Goal: Information Seeking & Learning: Learn about a topic

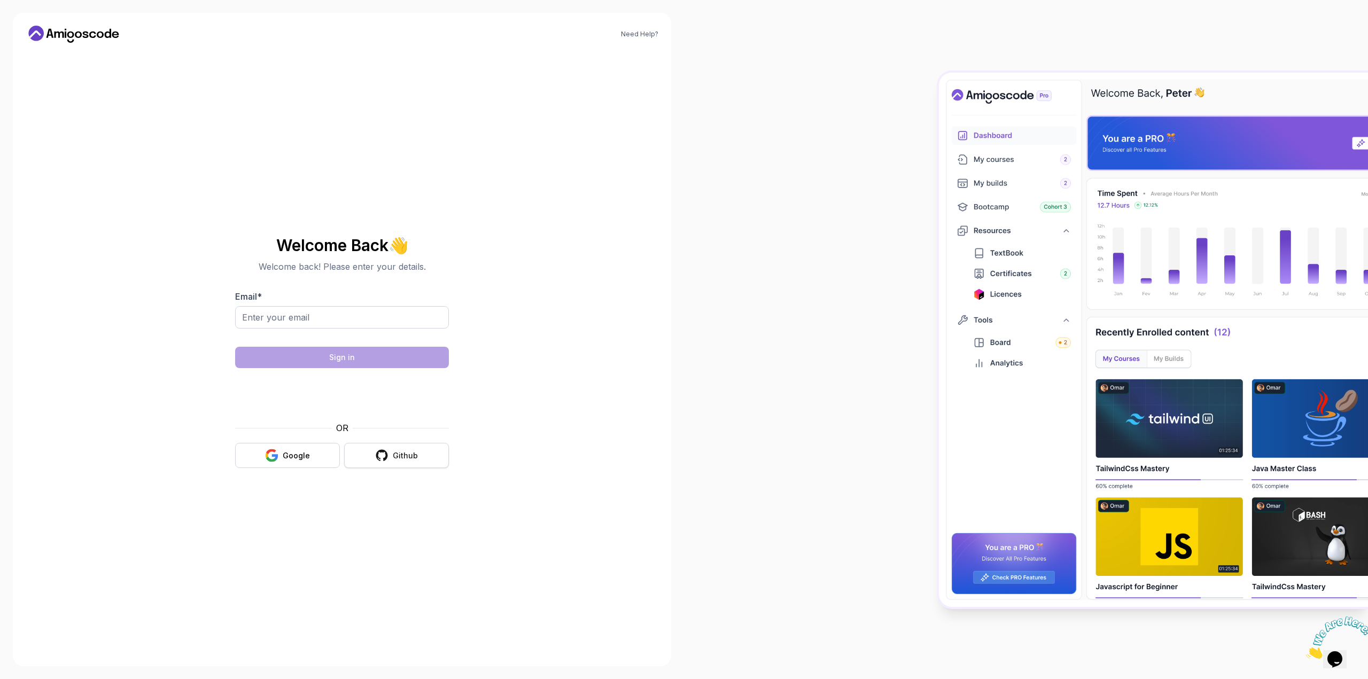
click at [387, 466] on button "Github" at bounding box center [396, 455] width 105 height 25
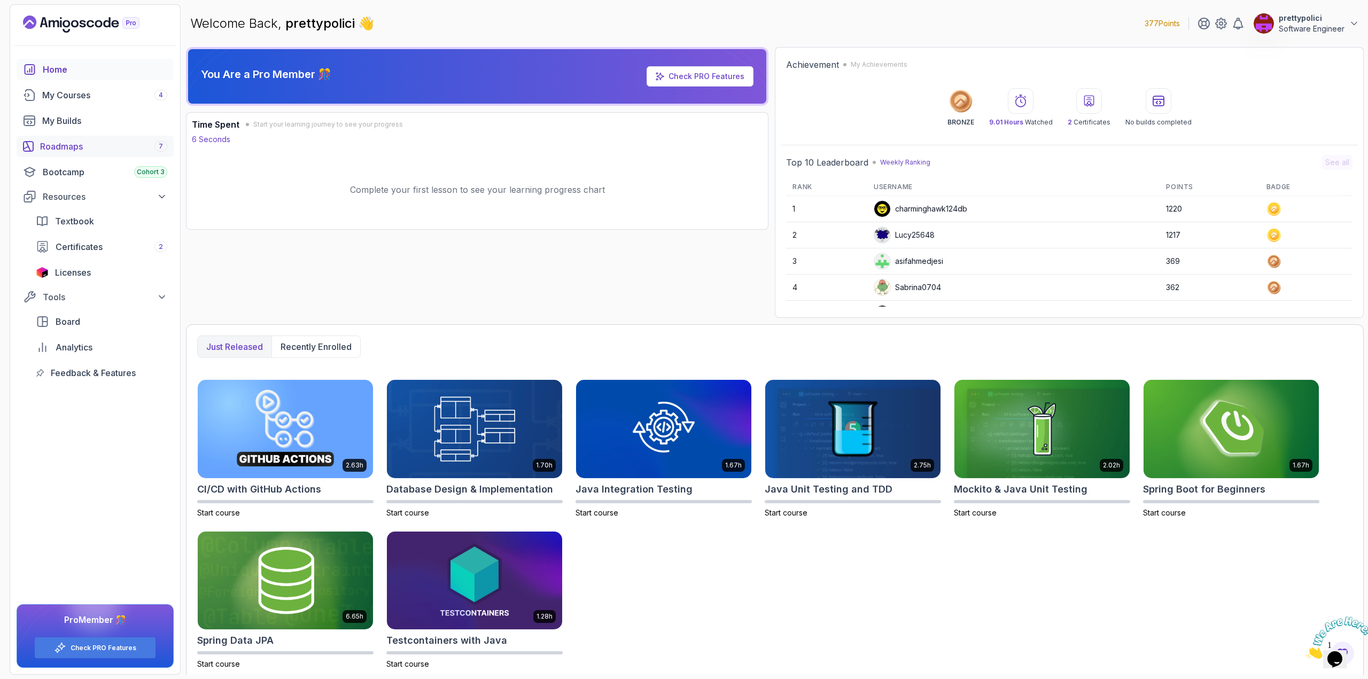
click at [77, 147] on div "Roadmaps 7" at bounding box center [103, 146] width 127 height 13
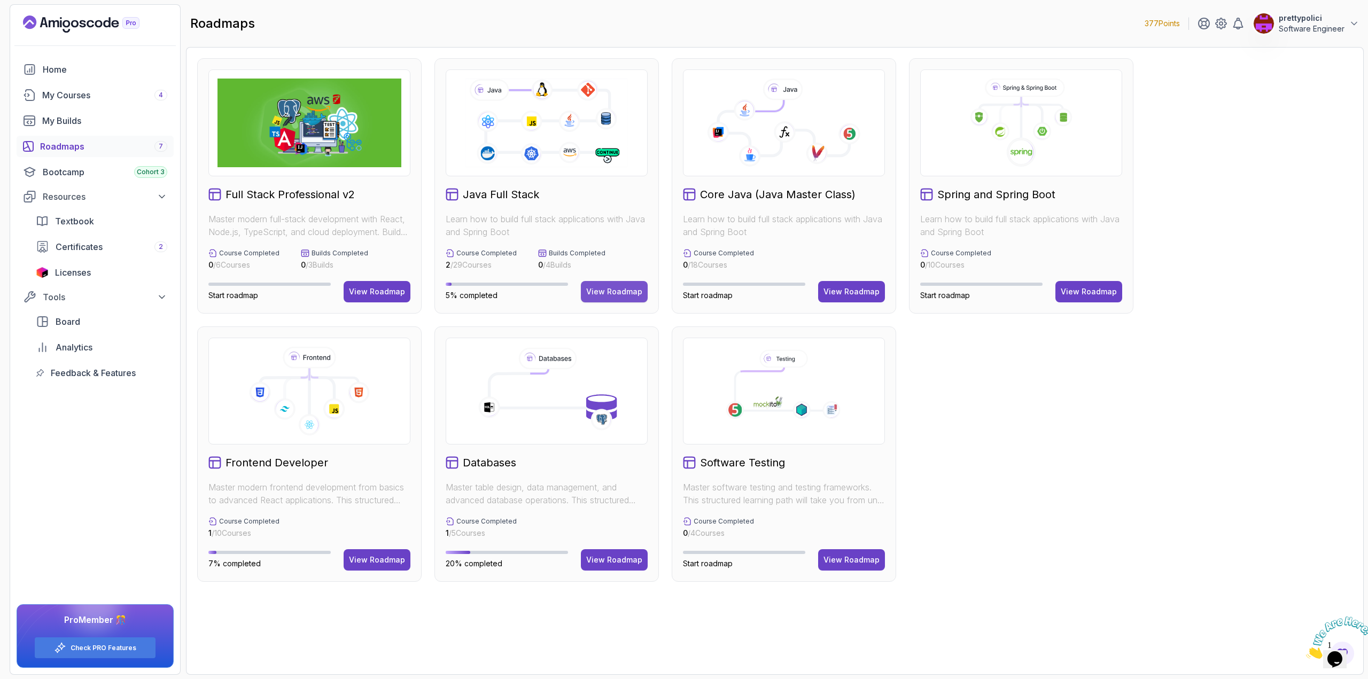
click at [613, 290] on div "View Roadmap" at bounding box center [614, 291] width 56 height 11
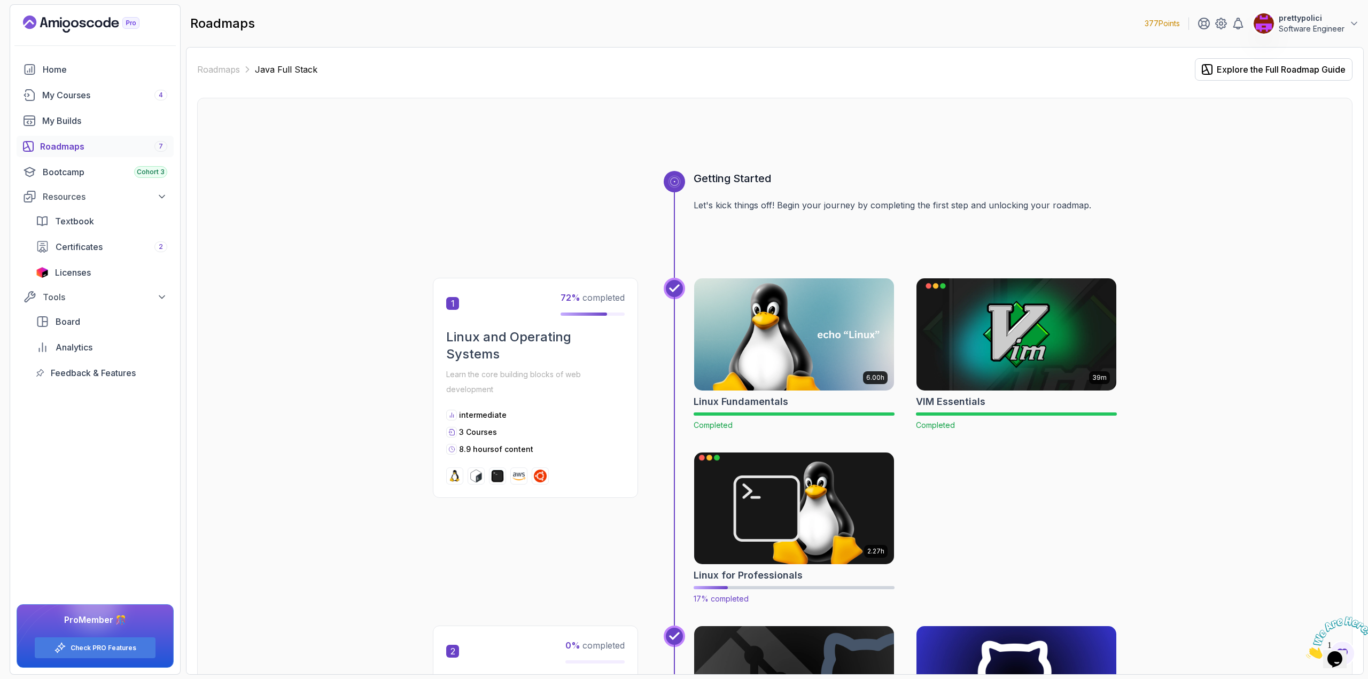
click at [802, 522] on img at bounding box center [795, 509] width 210 height 118
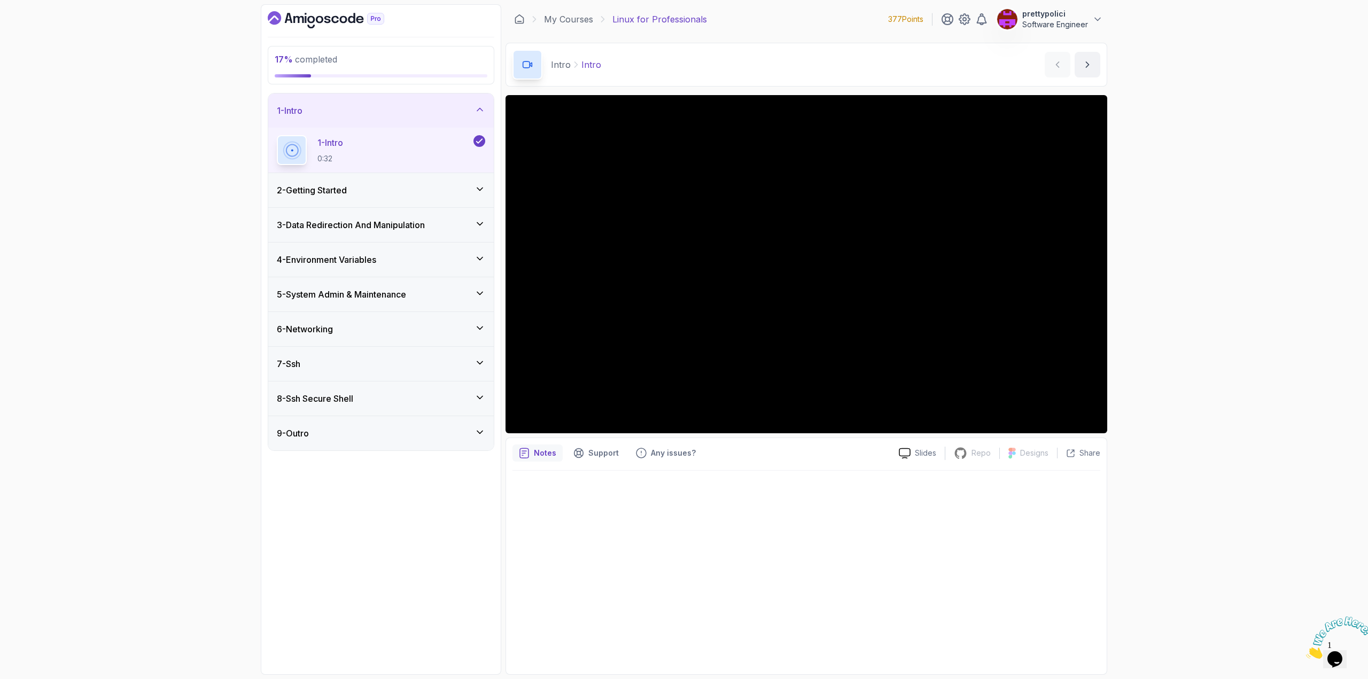
click at [334, 219] on h3 "3 - Data Redirection And Manipulation" at bounding box center [351, 225] width 148 height 13
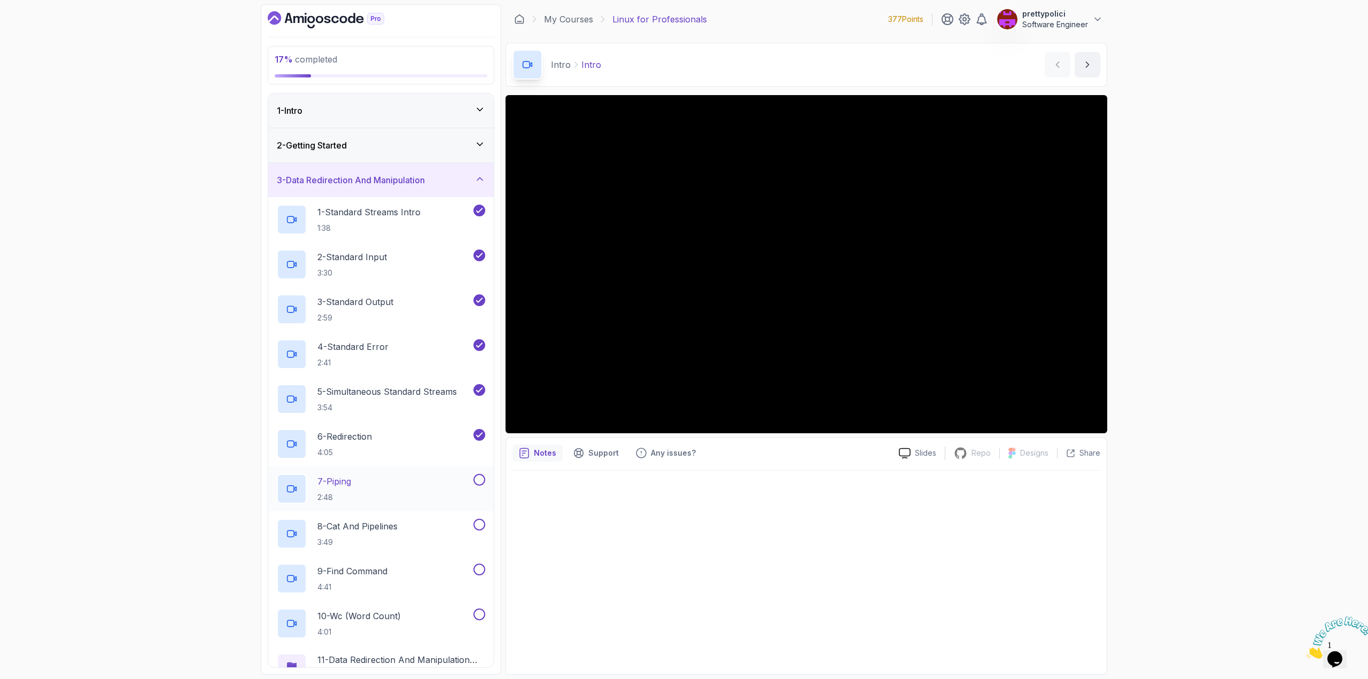
click at [371, 475] on div "7 - Piping 2:48" at bounding box center [374, 489] width 195 height 30
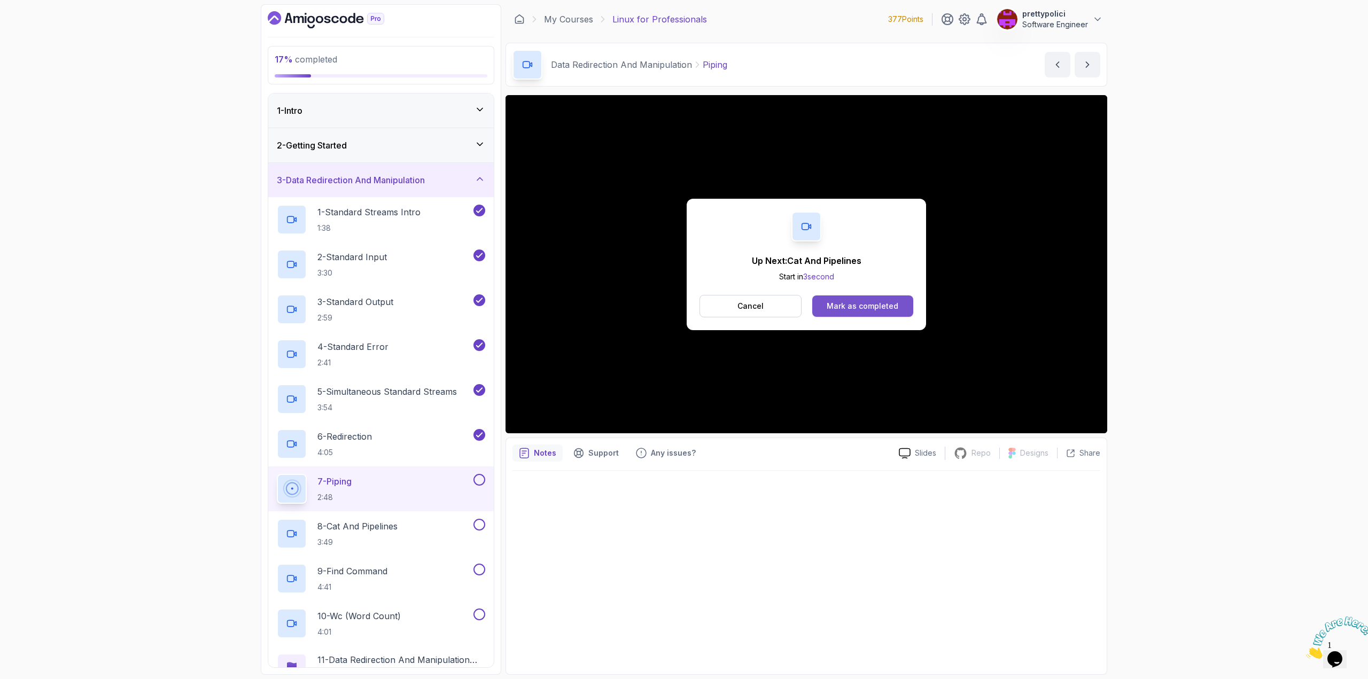
click at [872, 298] on button "Mark as completed" at bounding box center [862, 306] width 101 height 21
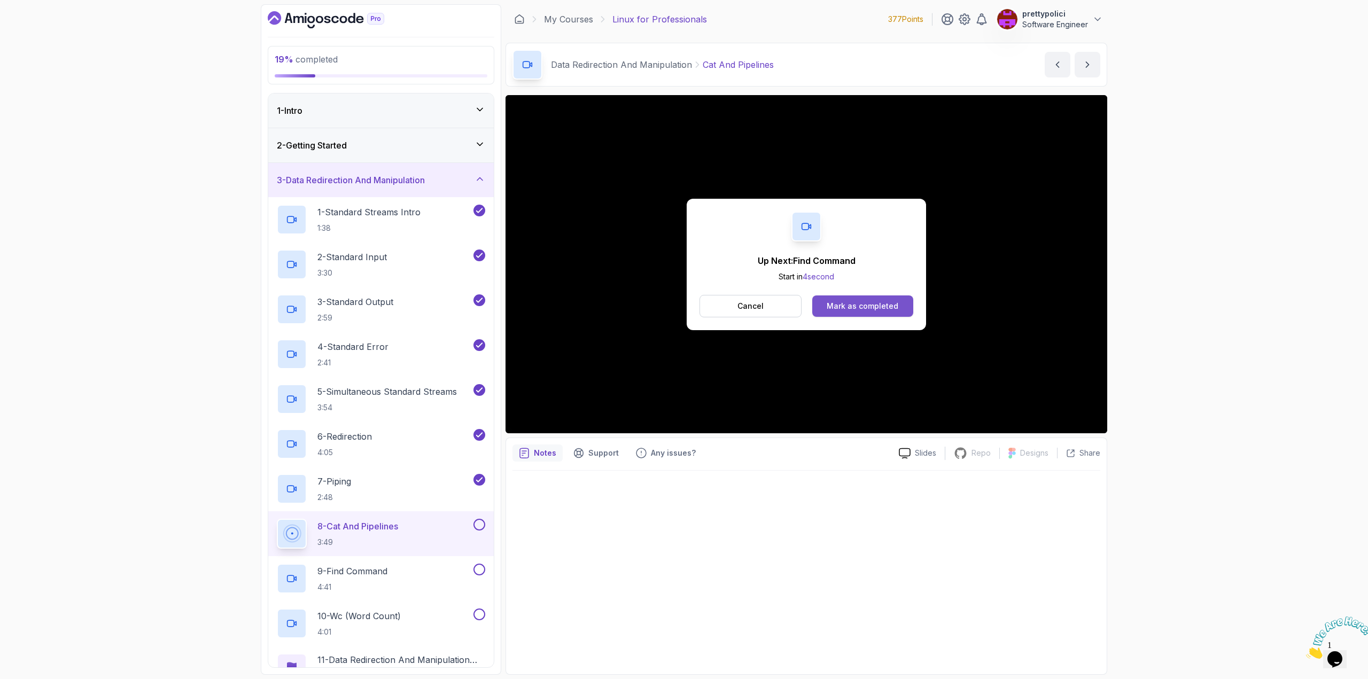
click at [862, 304] on div "Mark as completed" at bounding box center [863, 306] width 72 height 11
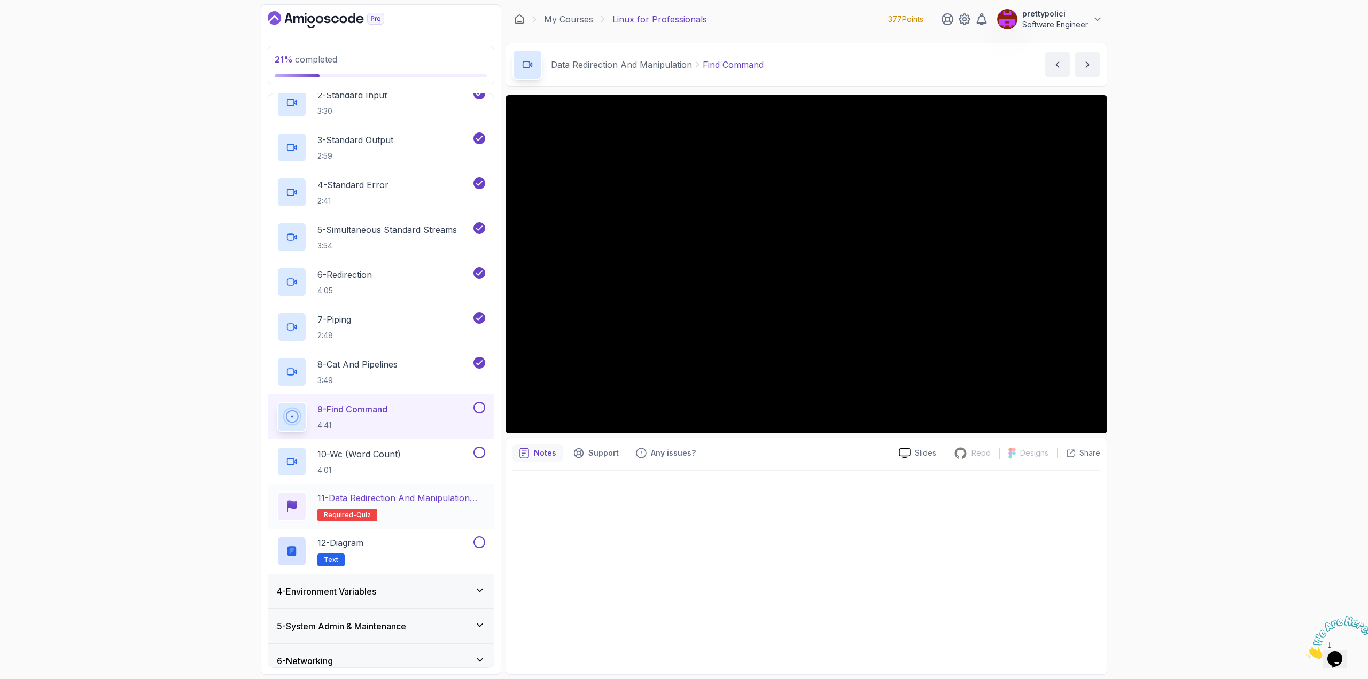
scroll to position [214, 0]
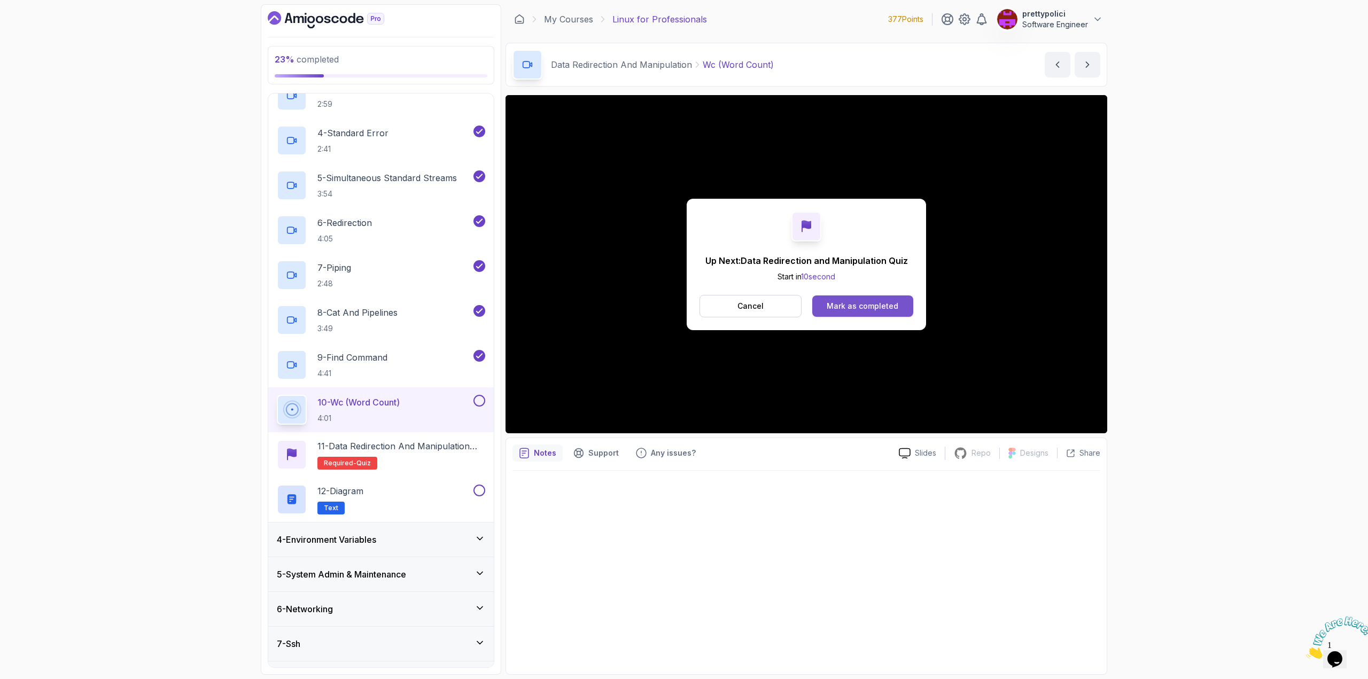
click at [847, 301] on div "Mark as completed" at bounding box center [863, 306] width 72 height 11
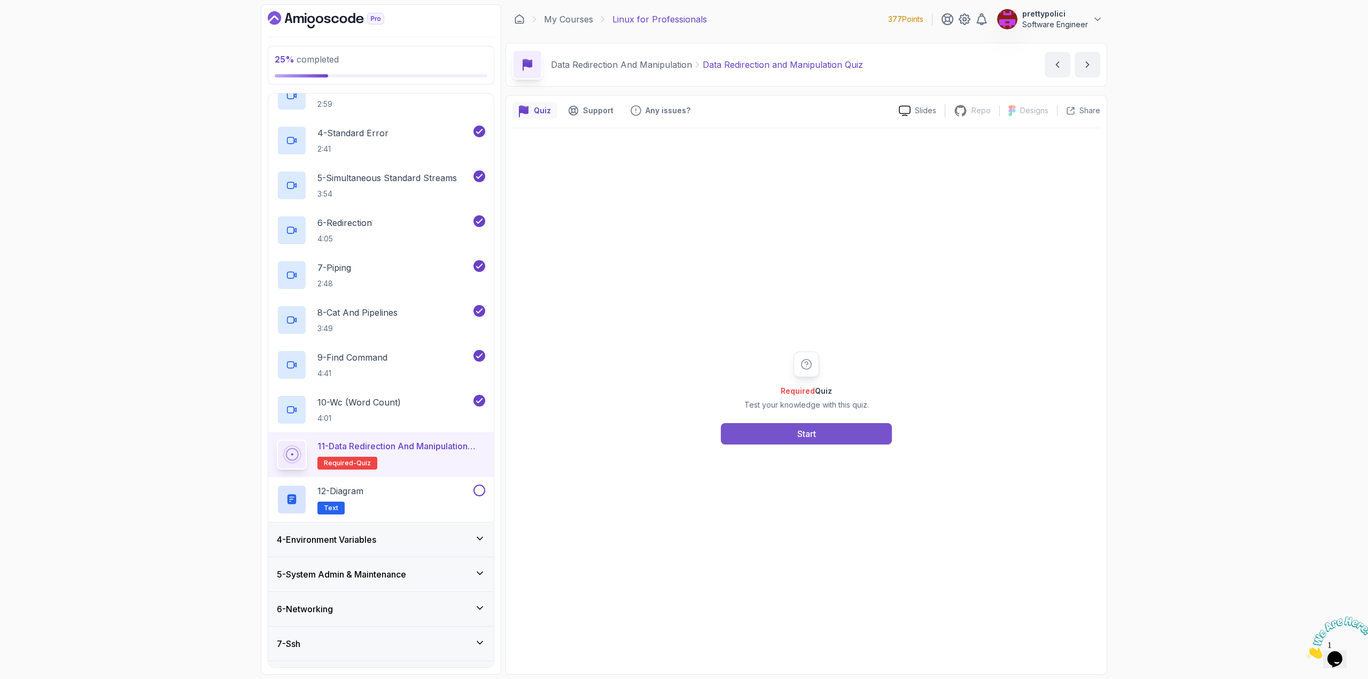
click at [826, 431] on button "Start" at bounding box center [806, 433] width 171 height 21
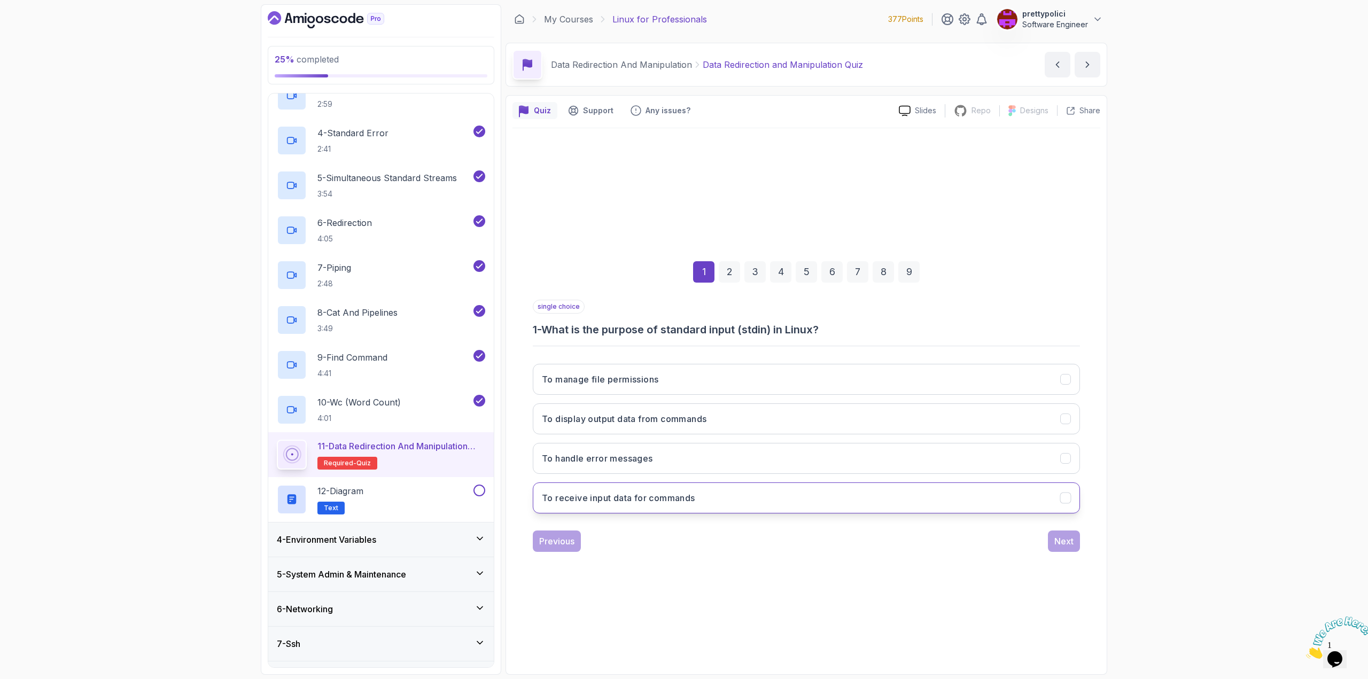
click at [640, 502] on h3 "To receive input data for commands" at bounding box center [618, 498] width 153 height 13
click at [1065, 532] on button "Next" at bounding box center [1064, 541] width 32 height 21
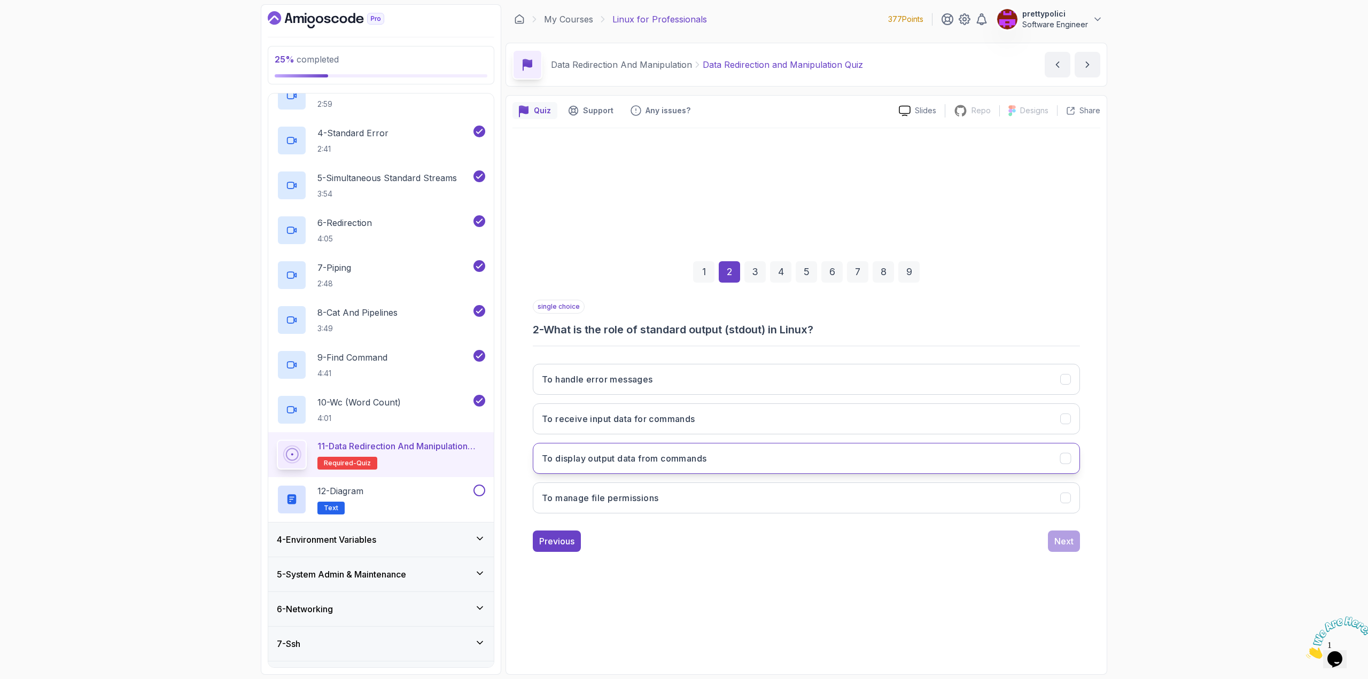
click at [652, 463] on h3 "To display output data from commands" at bounding box center [624, 458] width 165 height 13
click at [1067, 541] on div "Next" at bounding box center [1064, 541] width 19 height 13
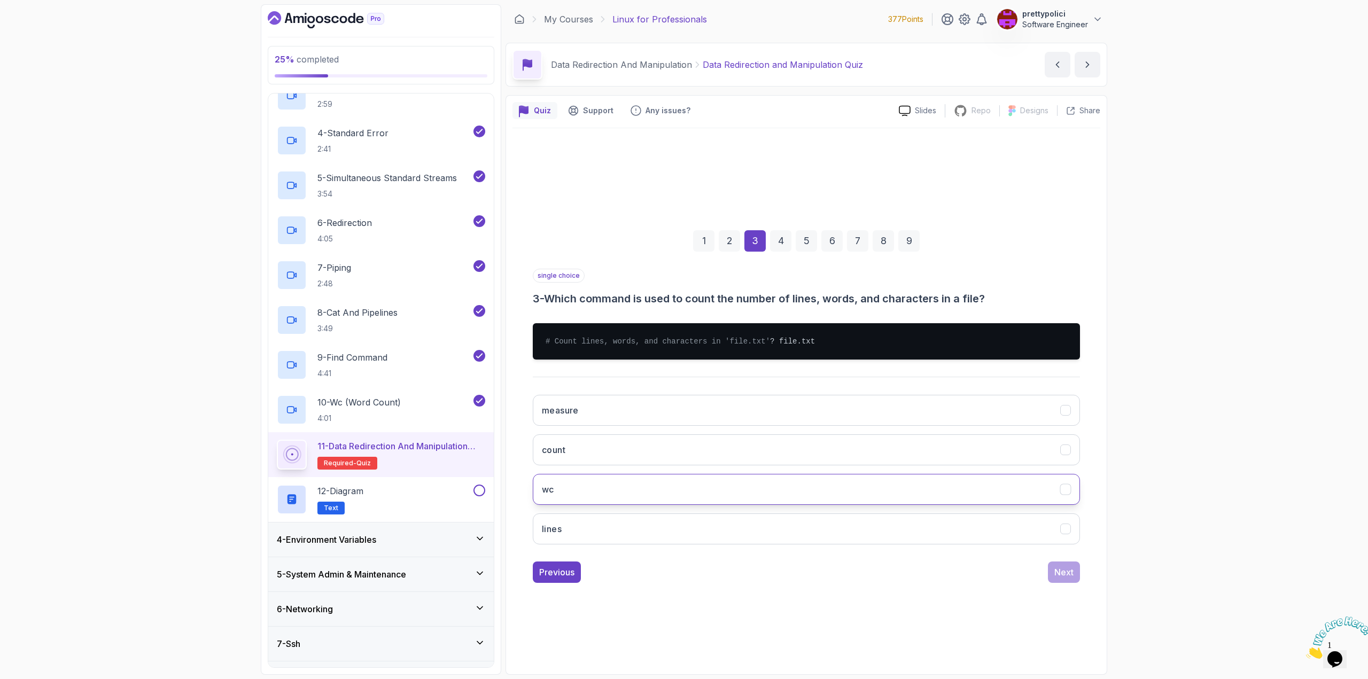
click at [605, 492] on button "wc" at bounding box center [806, 489] width 547 height 31
click at [1060, 576] on div "Next" at bounding box center [1064, 572] width 19 height 13
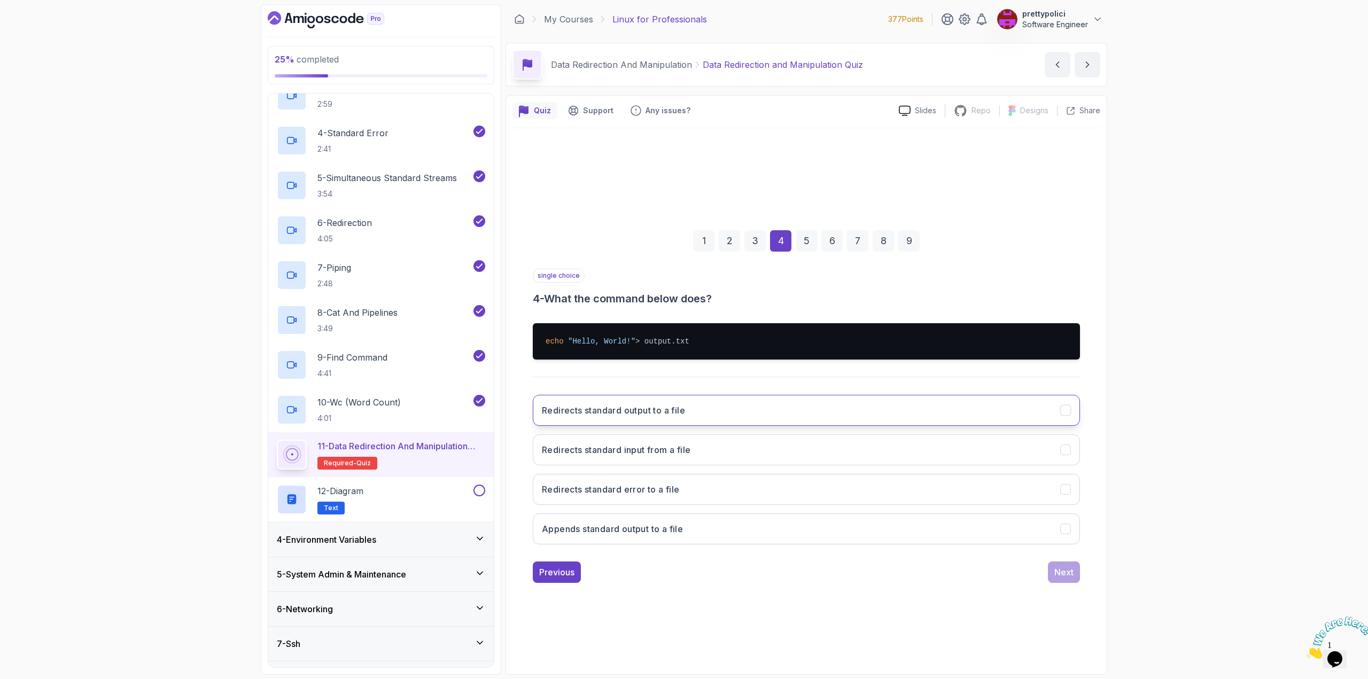
click at [670, 401] on button "Redirects standard output to a file" at bounding box center [806, 410] width 547 height 31
click at [1062, 570] on div "Next" at bounding box center [1064, 572] width 19 height 13
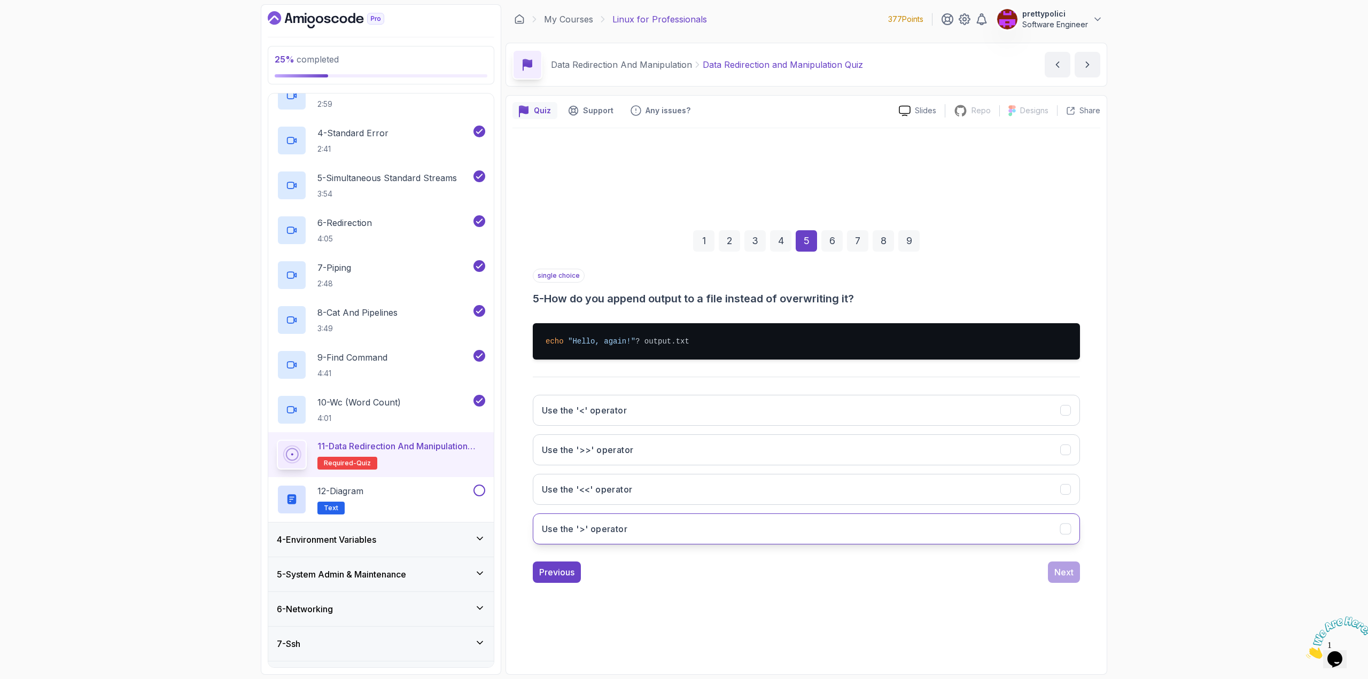
click at [645, 528] on button "Use the '>' operator" at bounding box center [806, 529] width 547 height 31
click at [679, 518] on button "Use the '>' operator" at bounding box center [806, 529] width 547 height 31
click at [636, 451] on button "Use the '>>' operator" at bounding box center [806, 450] width 547 height 31
click at [1071, 571] on div "Next" at bounding box center [1064, 572] width 19 height 13
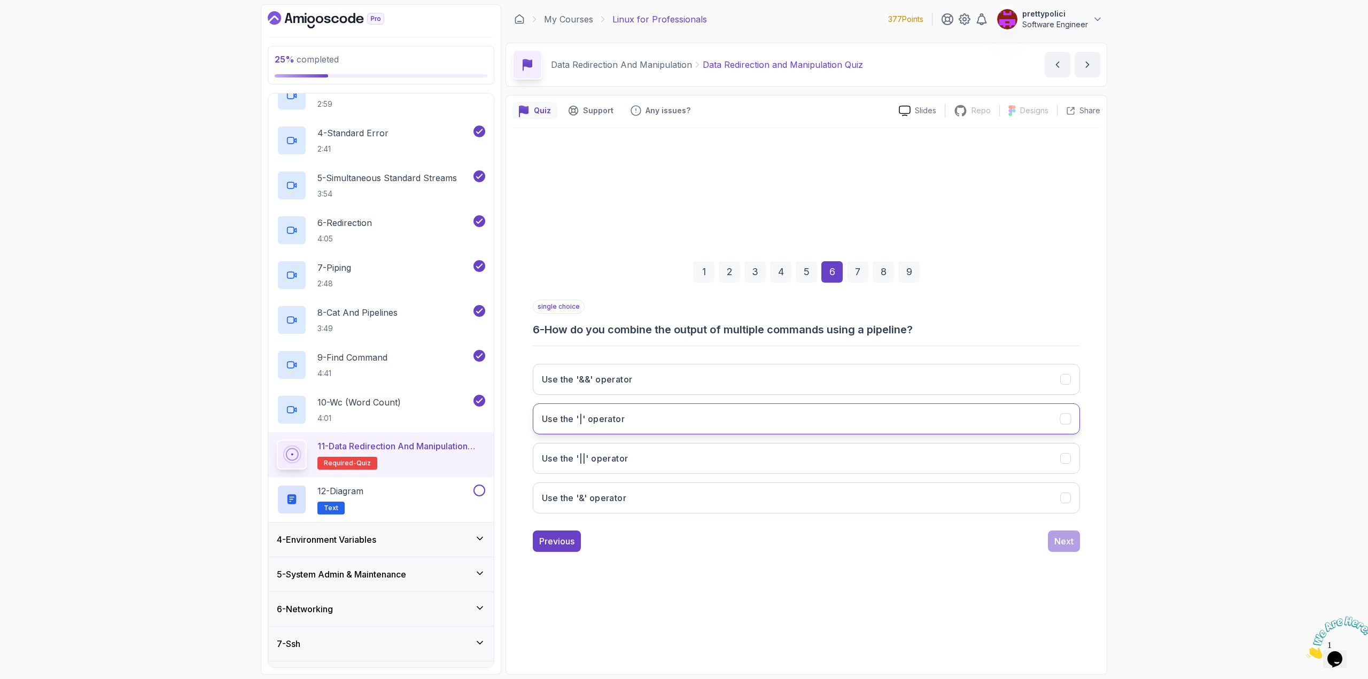
click at [650, 421] on button "Use the '|' operator" at bounding box center [806, 419] width 547 height 31
click at [1078, 541] on button "Next" at bounding box center [1064, 541] width 32 height 21
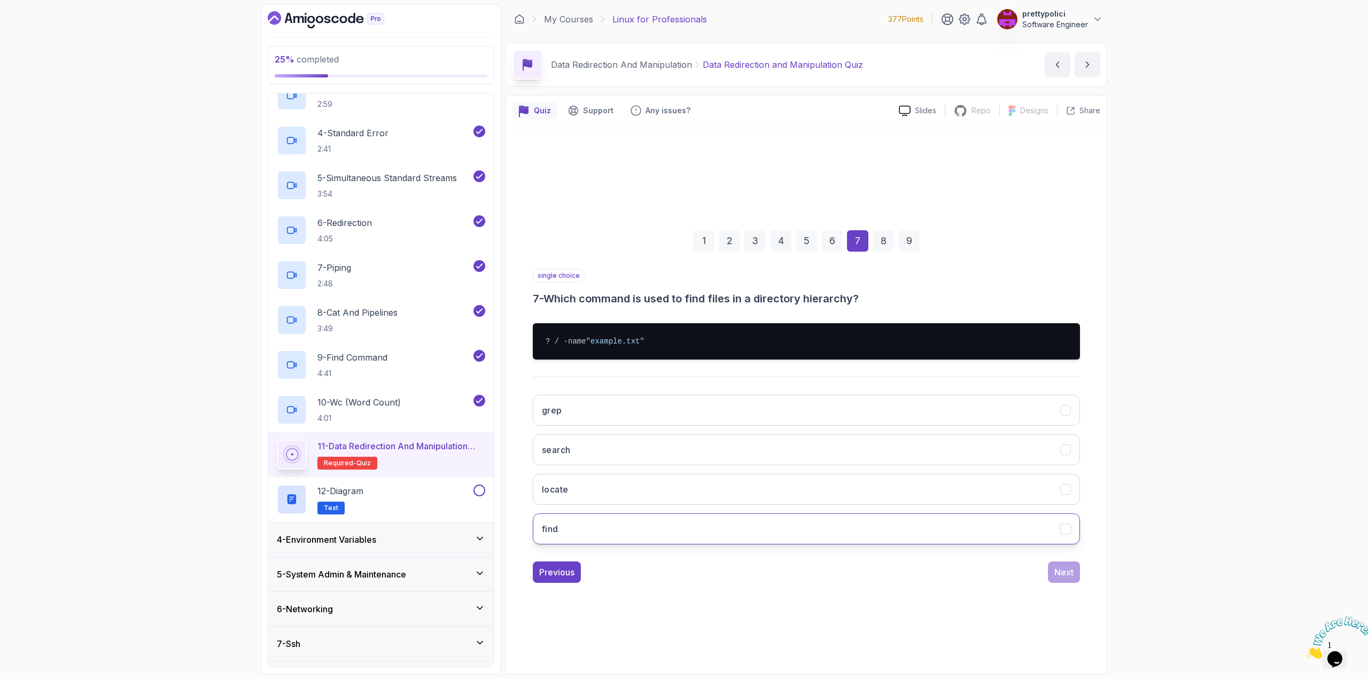
click at [567, 529] on button "find" at bounding box center [806, 529] width 547 height 31
click at [1068, 578] on div "Next" at bounding box center [1064, 572] width 19 height 13
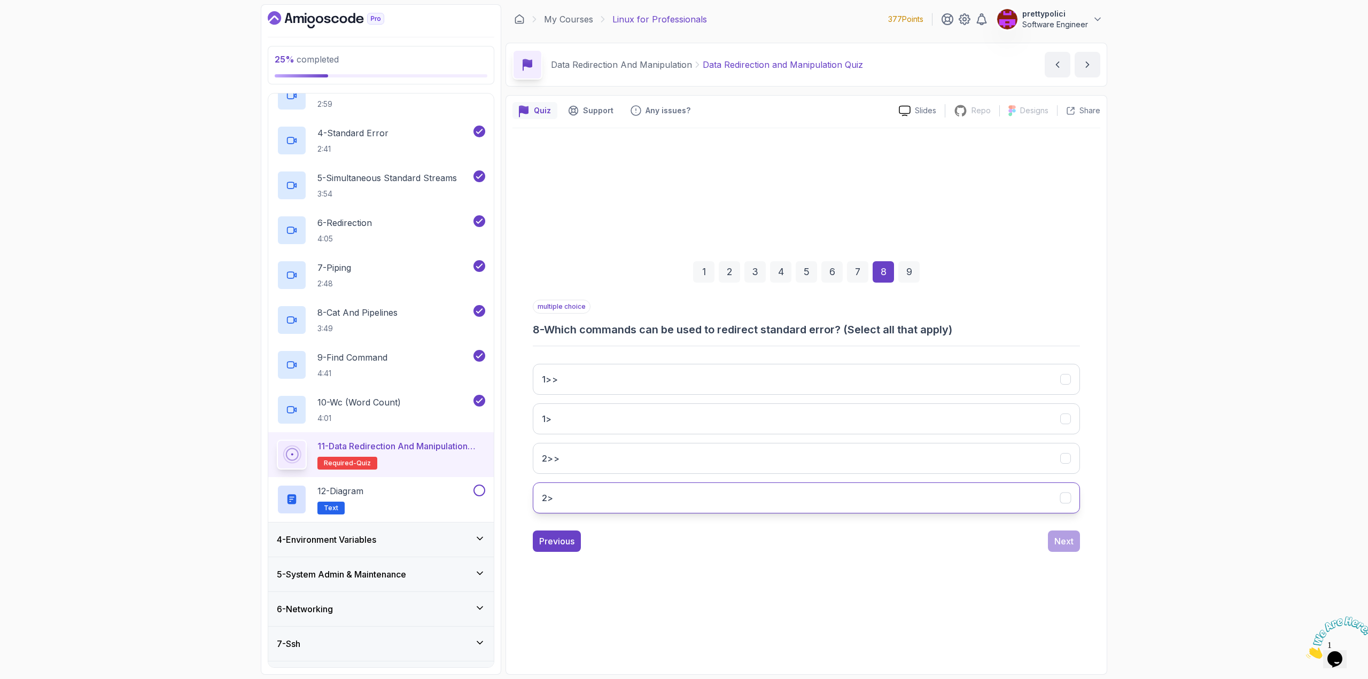
click at [567, 494] on button "2>" at bounding box center [806, 498] width 547 height 31
click at [1058, 540] on div "Next" at bounding box center [1064, 541] width 19 height 13
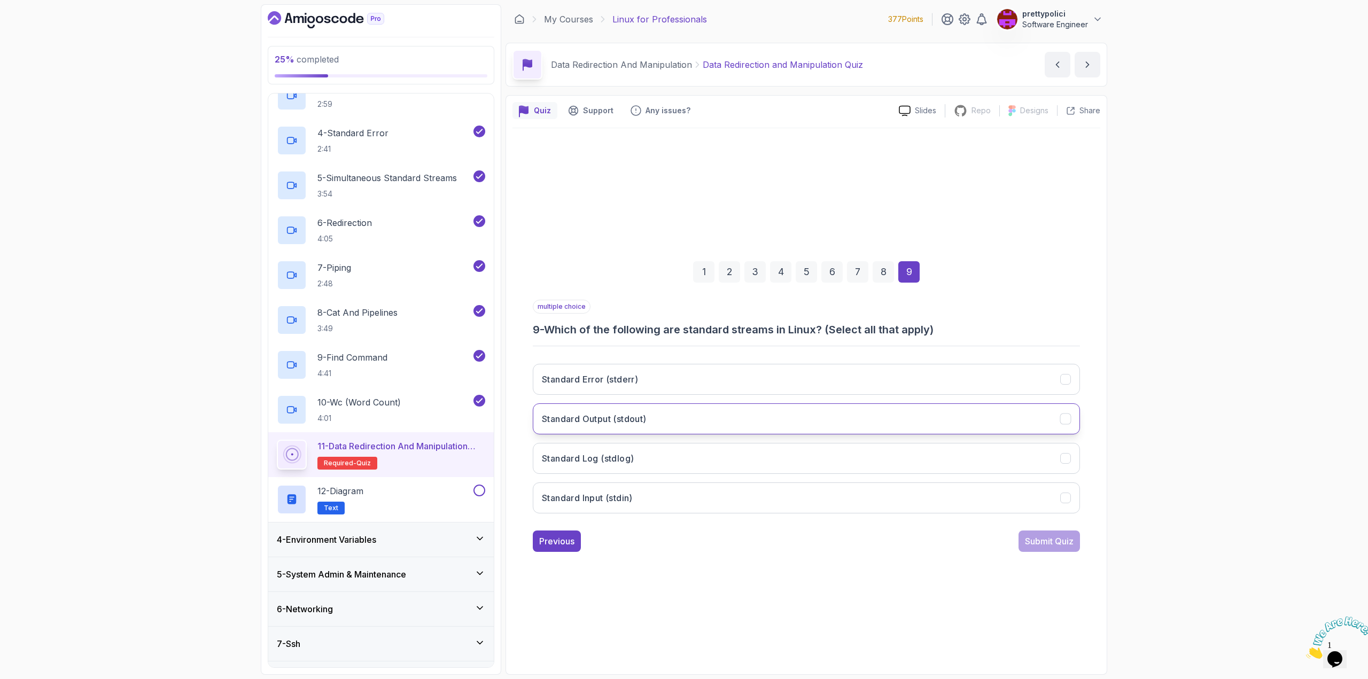
click at [700, 414] on button "Standard Output (stdout)" at bounding box center [806, 419] width 547 height 31
click at [660, 494] on button "Standard Input (stdin)" at bounding box center [806, 498] width 547 height 31
click at [668, 374] on button "Standard Error (stderr)" at bounding box center [806, 379] width 547 height 31
click at [1048, 539] on div "Submit Quiz" at bounding box center [1049, 541] width 49 height 13
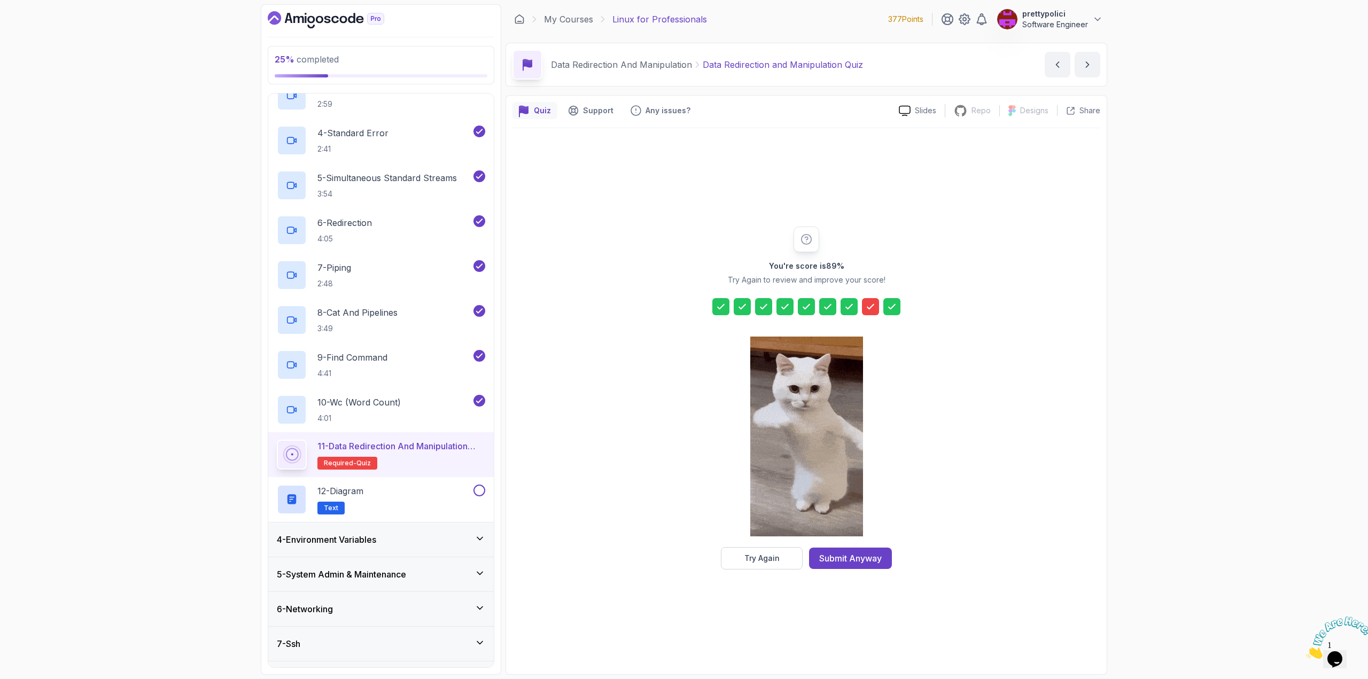
click at [866, 308] on icon at bounding box center [870, 306] width 11 height 11
click at [770, 560] on div "Try Again" at bounding box center [762, 558] width 35 height 11
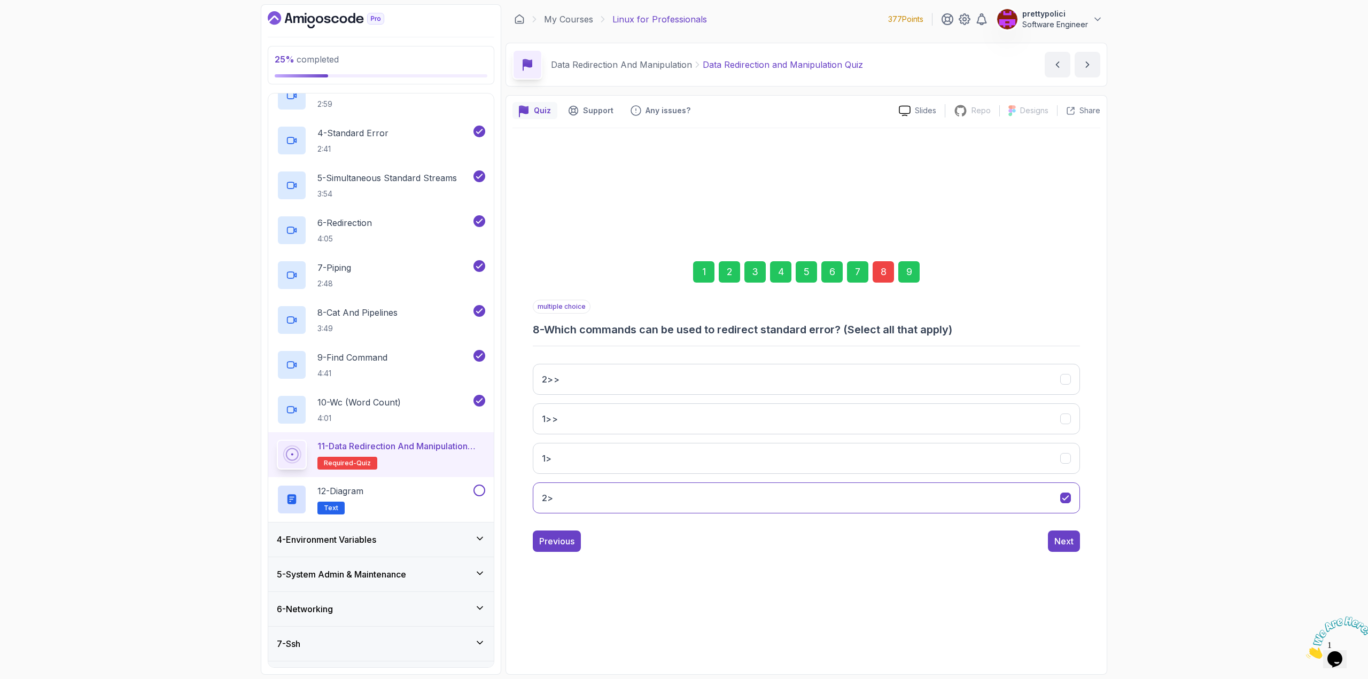
click at [887, 264] on div "8" at bounding box center [883, 271] width 21 height 21
click at [887, 270] on div "8" at bounding box center [883, 271] width 21 height 21
click at [600, 378] on button "2>>" at bounding box center [806, 379] width 547 height 31
click at [573, 499] on button "2>" at bounding box center [806, 498] width 547 height 31
click at [1061, 540] on div "Next" at bounding box center [1064, 541] width 19 height 13
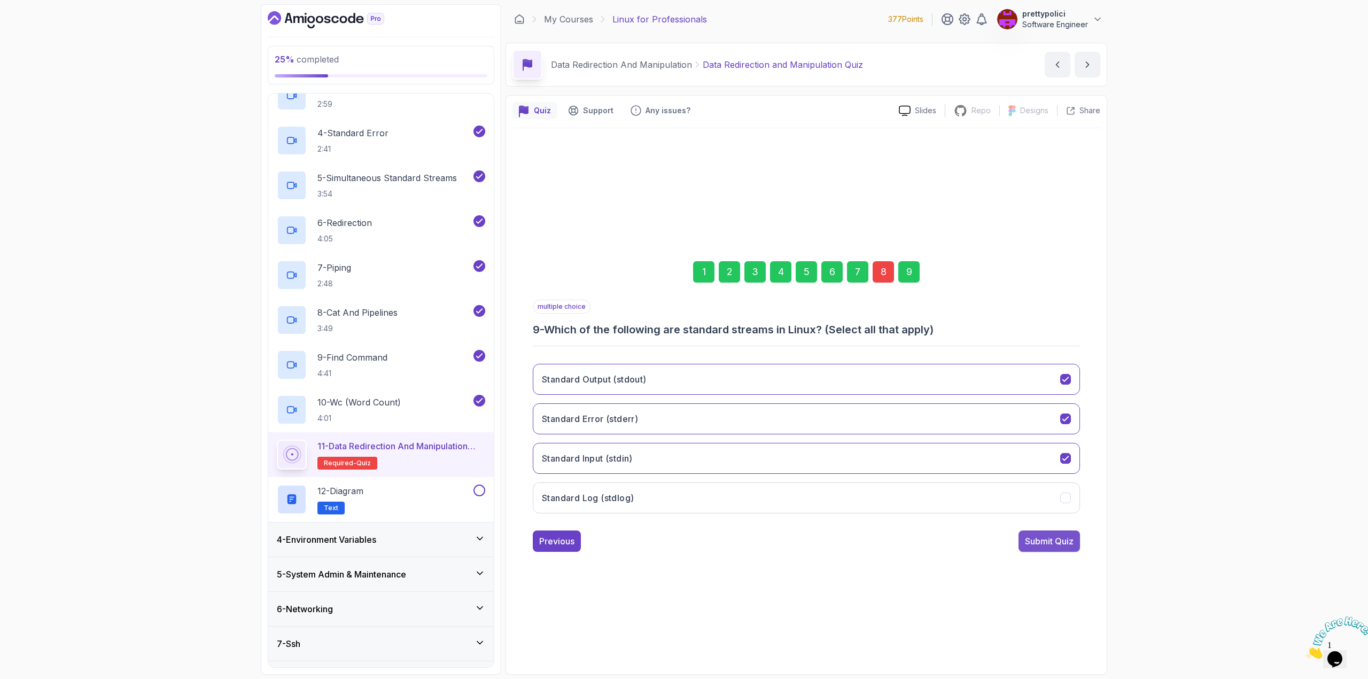
click at [1027, 538] on div "Submit Quiz" at bounding box center [1049, 541] width 49 height 13
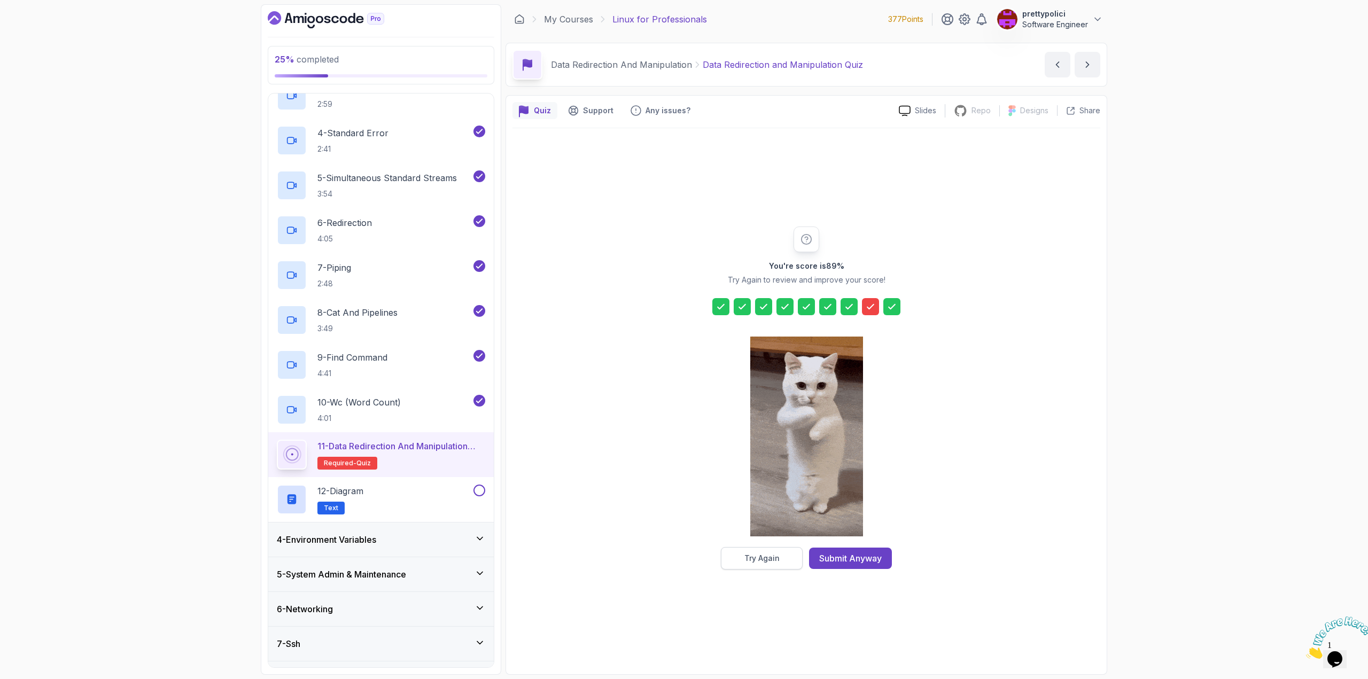
click at [769, 551] on button "Try Again" at bounding box center [762, 558] width 82 height 22
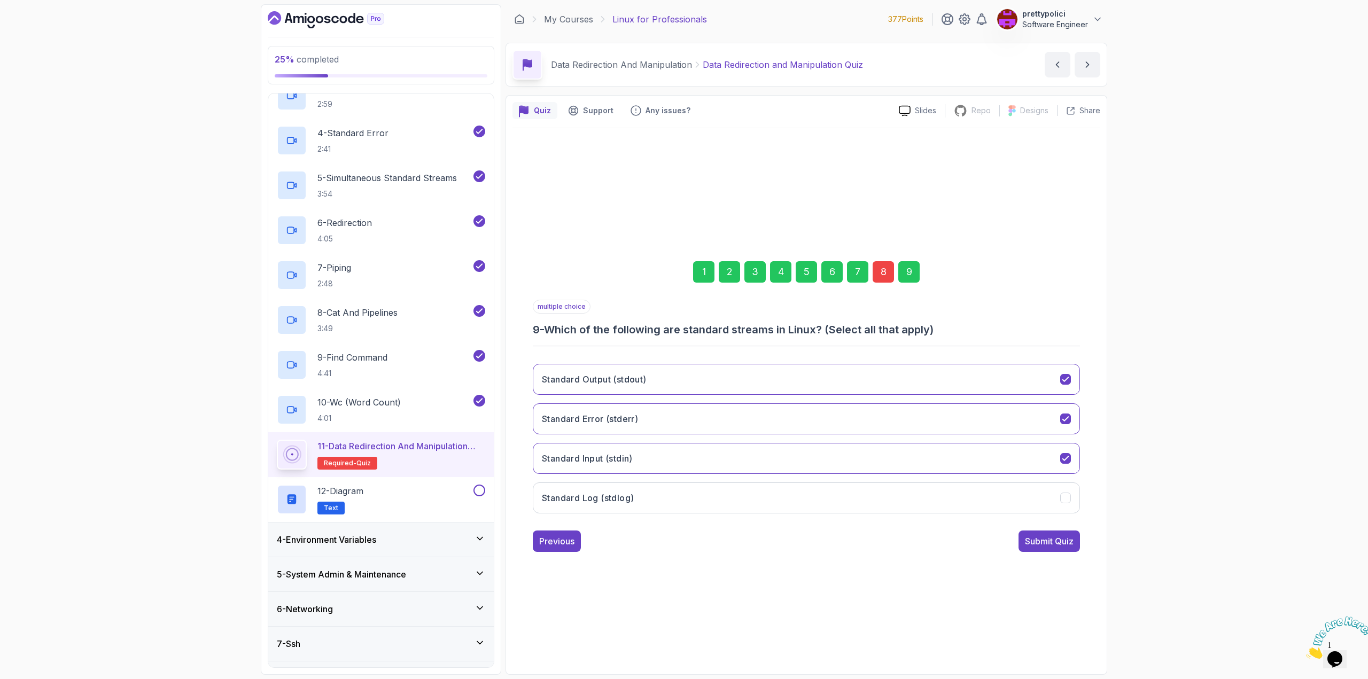
click at [884, 268] on div "8" at bounding box center [883, 271] width 21 height 21
click at [547, 413] on h3 "2>" at bounding box center [548, 419] width 12 height 13
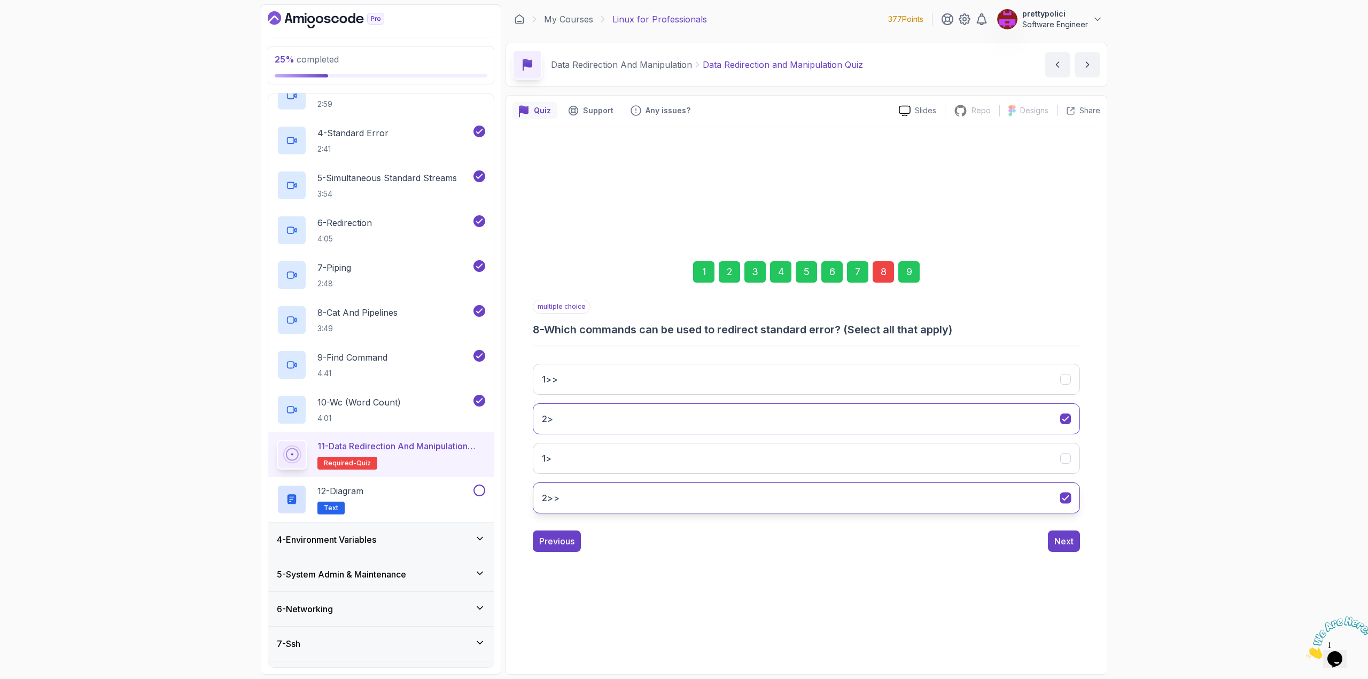
click at [979, 493] on button "2>>" at bounding box center [806, 498] width 547 height 31
click at [1065, 534] on button "Next" at bounding box center [1064, 541] width 32 height 21
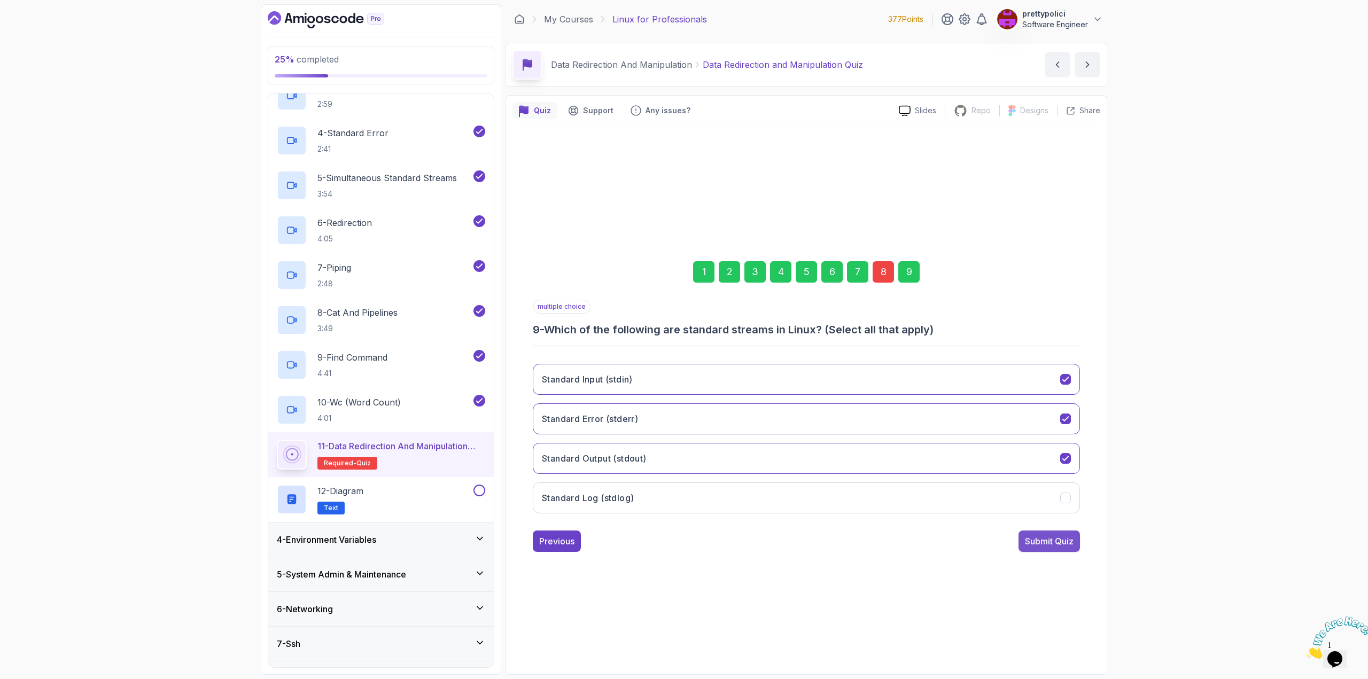
click at [1070, 538] on div "Submit Quiz" at bounding box center [1049, 541] width 49 height 13
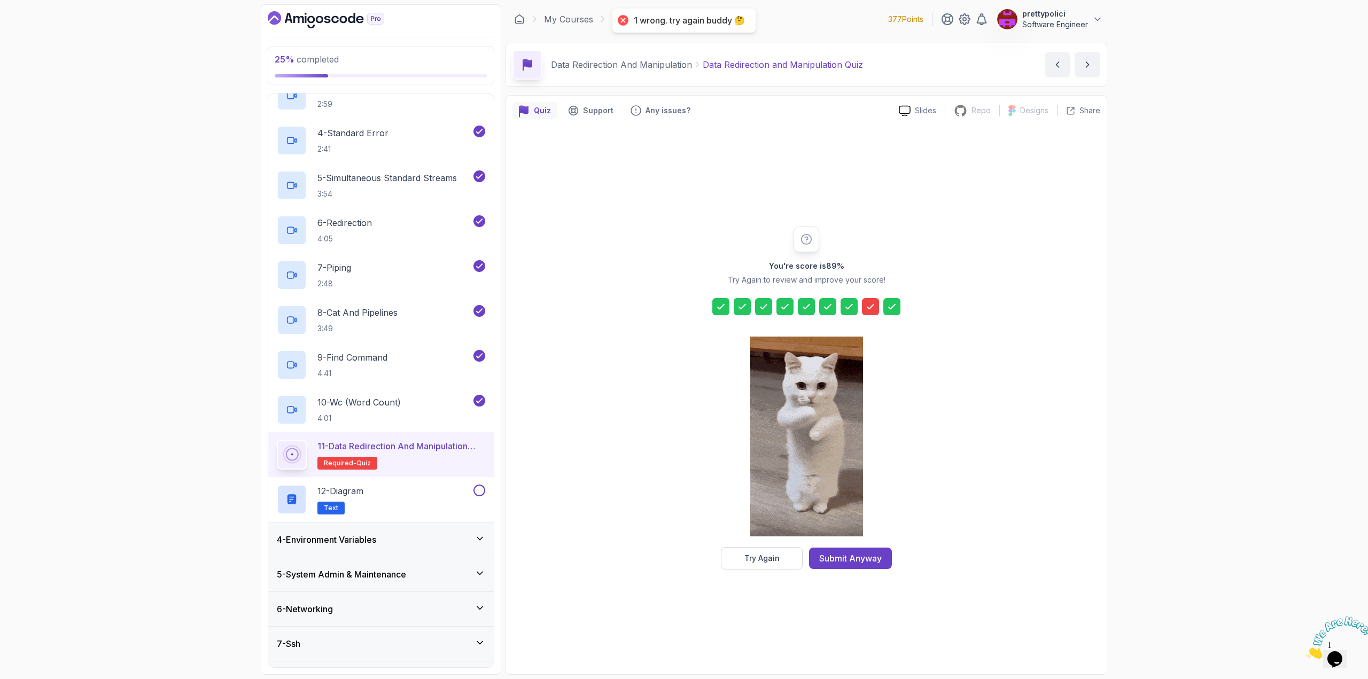
click at [854, 553] on button "Submit Anyway" at bounding box center [850, 558] width 83 height 21
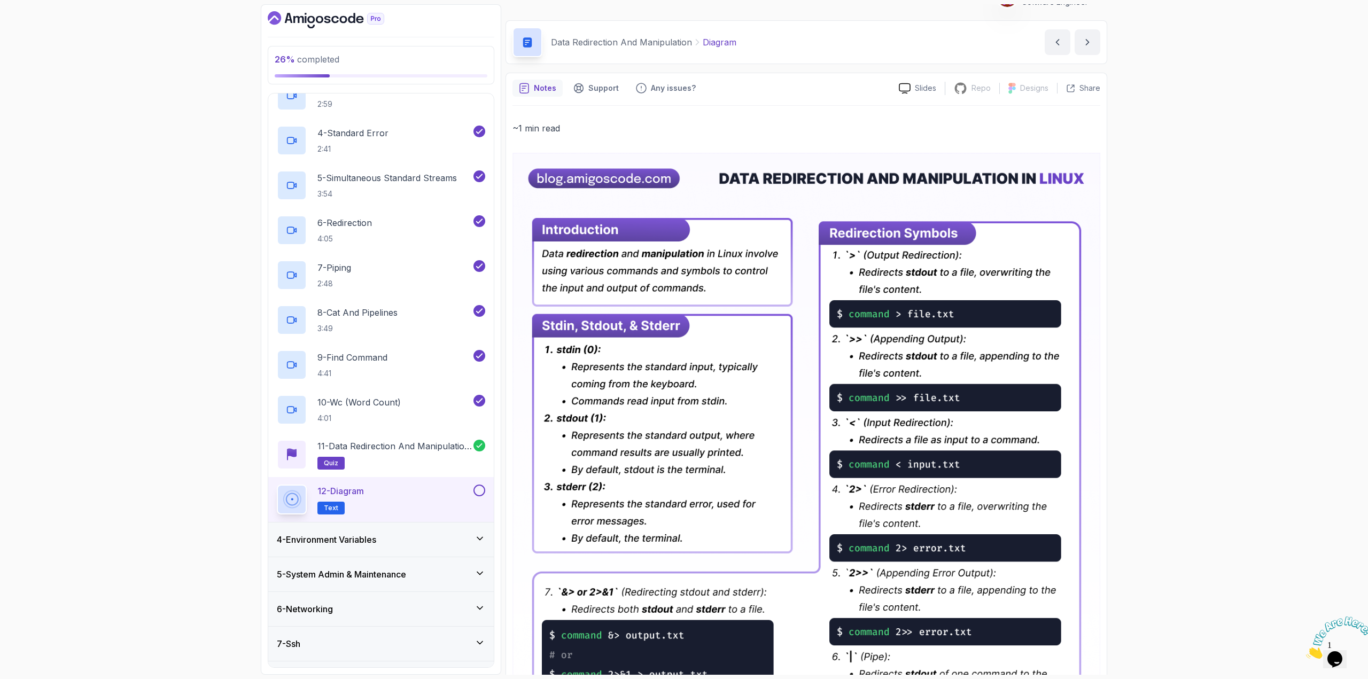
scroll to position [268, 0]
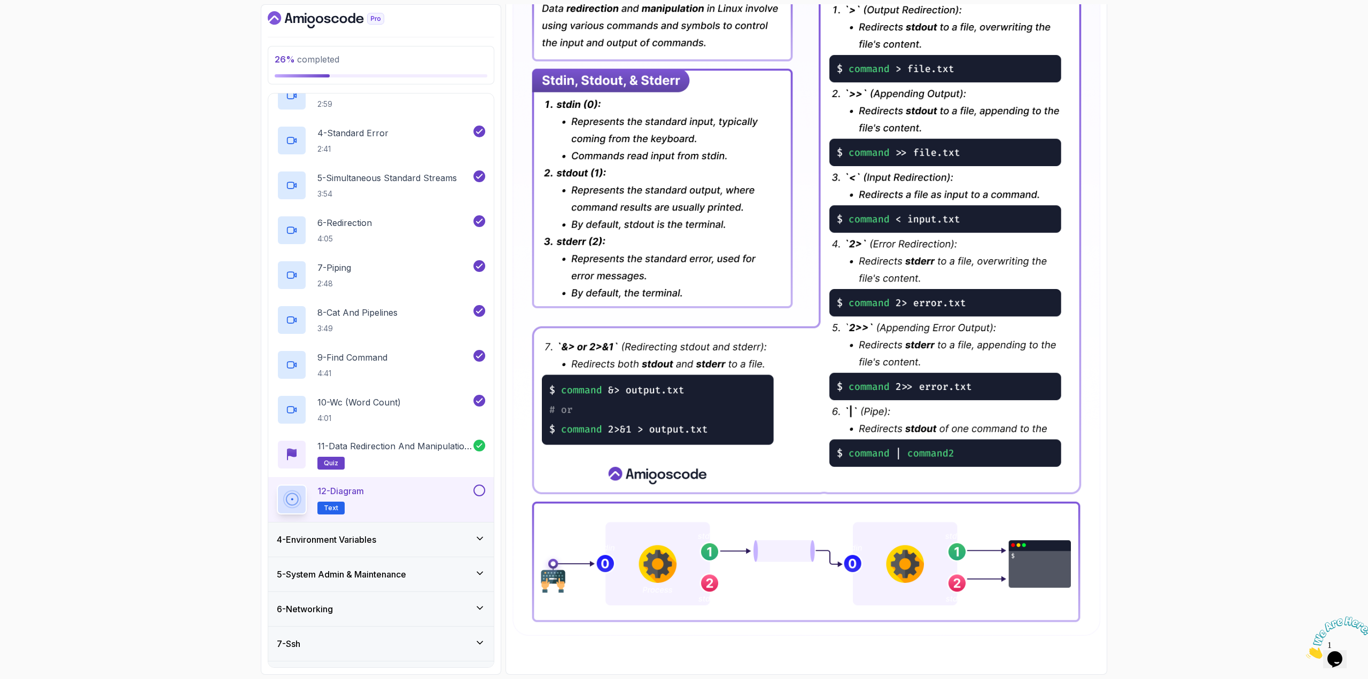
click at [484, 491] on button at bounding box center [480, 491] width 12 height 12
click at [458, 537] on div "4 - Environment Variables" at bounding box center [381, 539] width 208 height 13
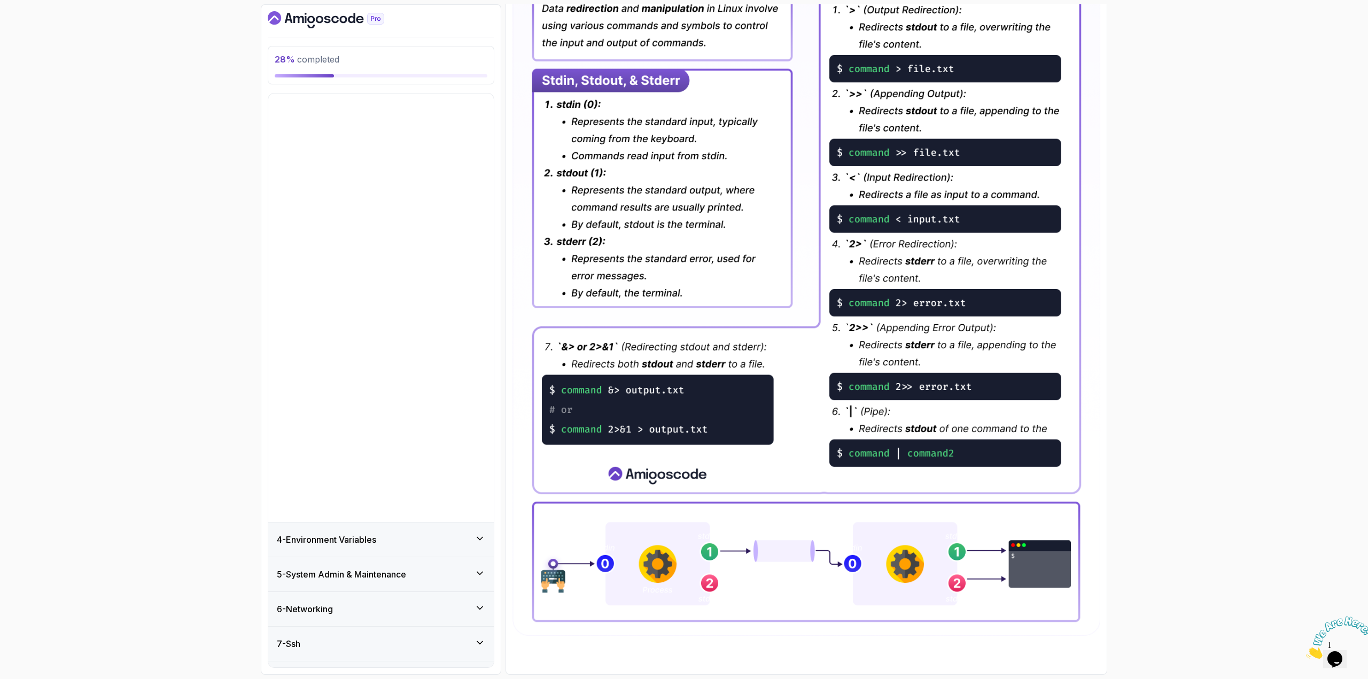
scroll to position [0, 0]
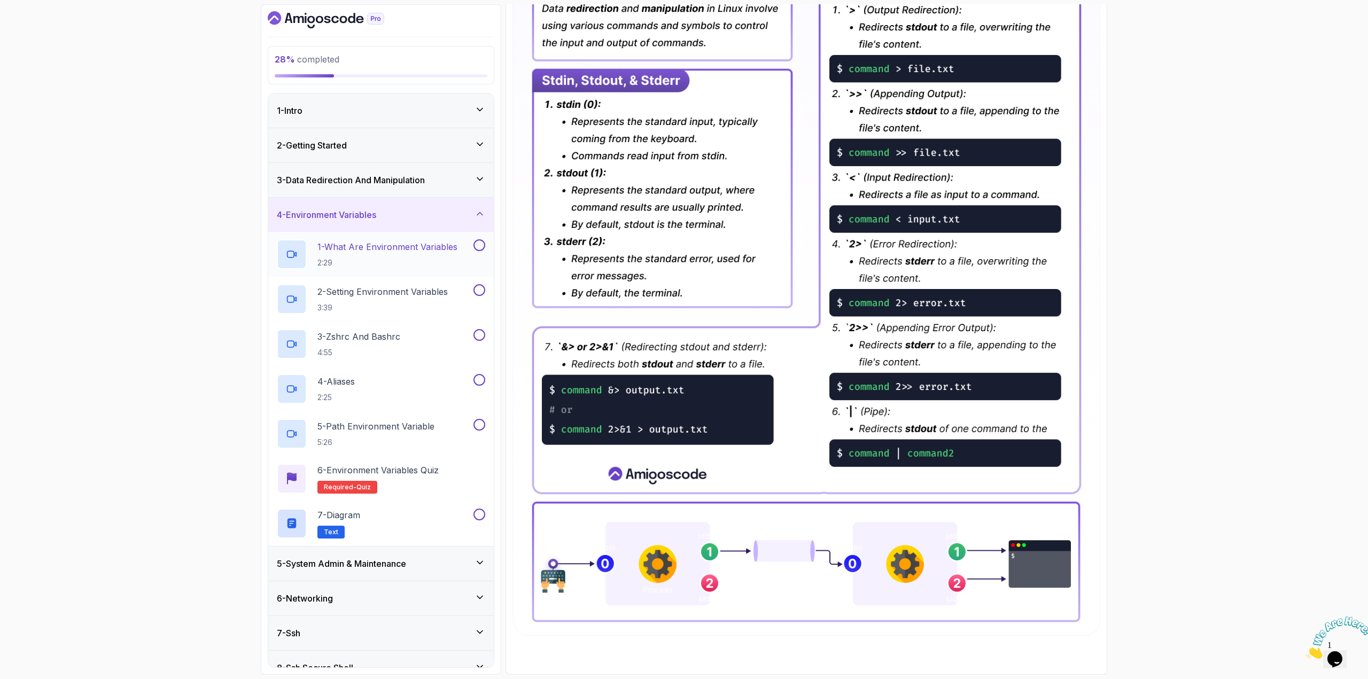
click at [427, 262] on p "2:29" at bounding box center [387, 263] width 140 height 11
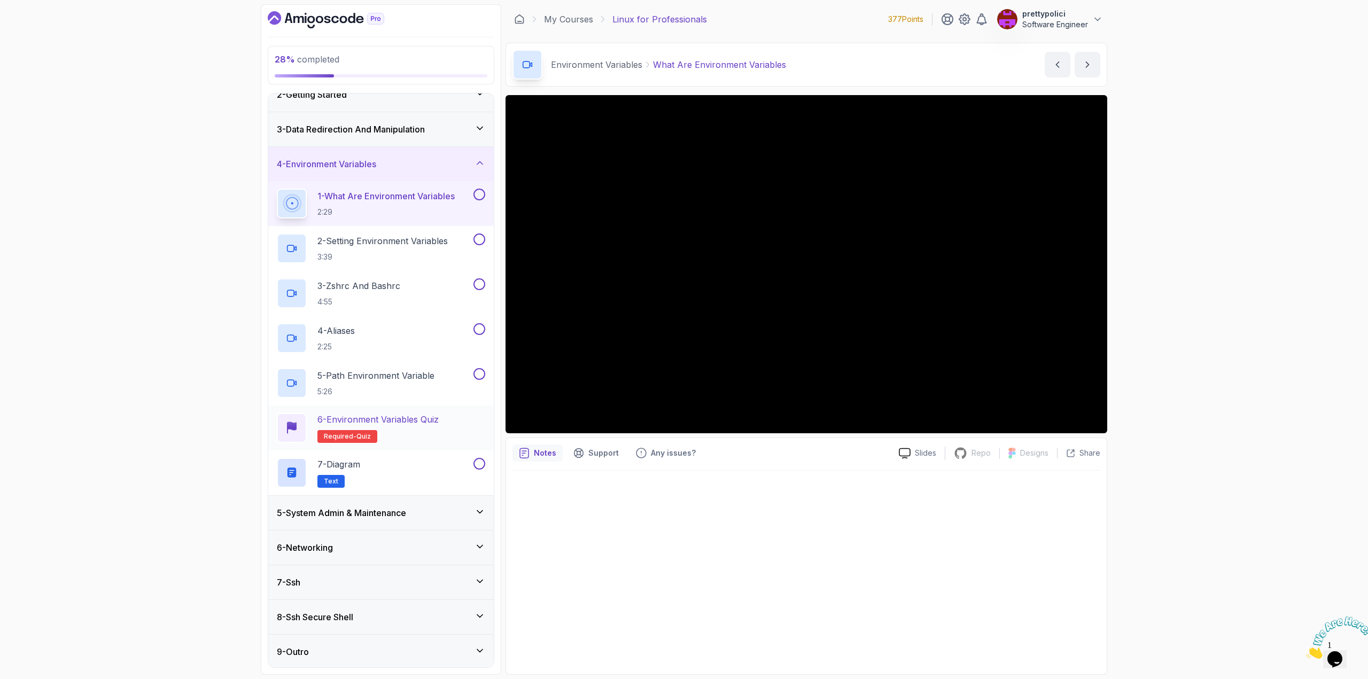
scroll to position [52, 0]
click at [439, 502] on div "5 - System Admin & Maintenance" at bounding box center [381, 511] width 226 height 34
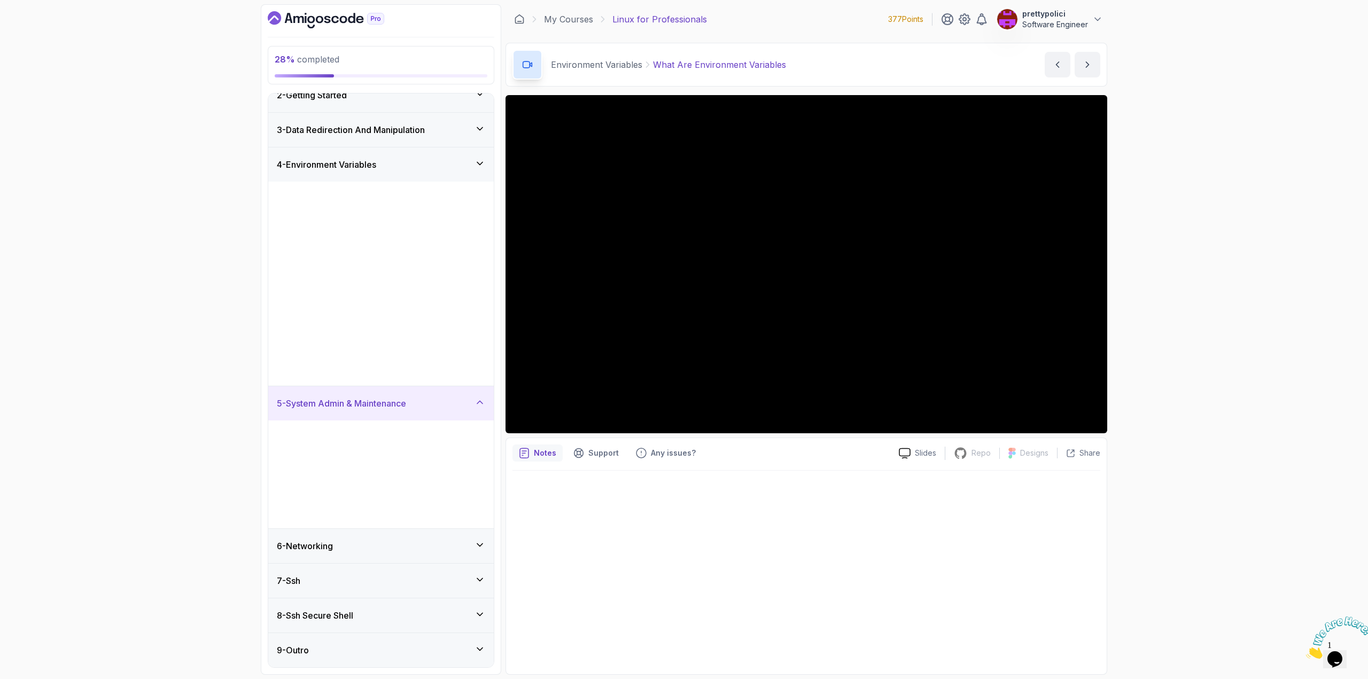
scroll to position [0, 0]
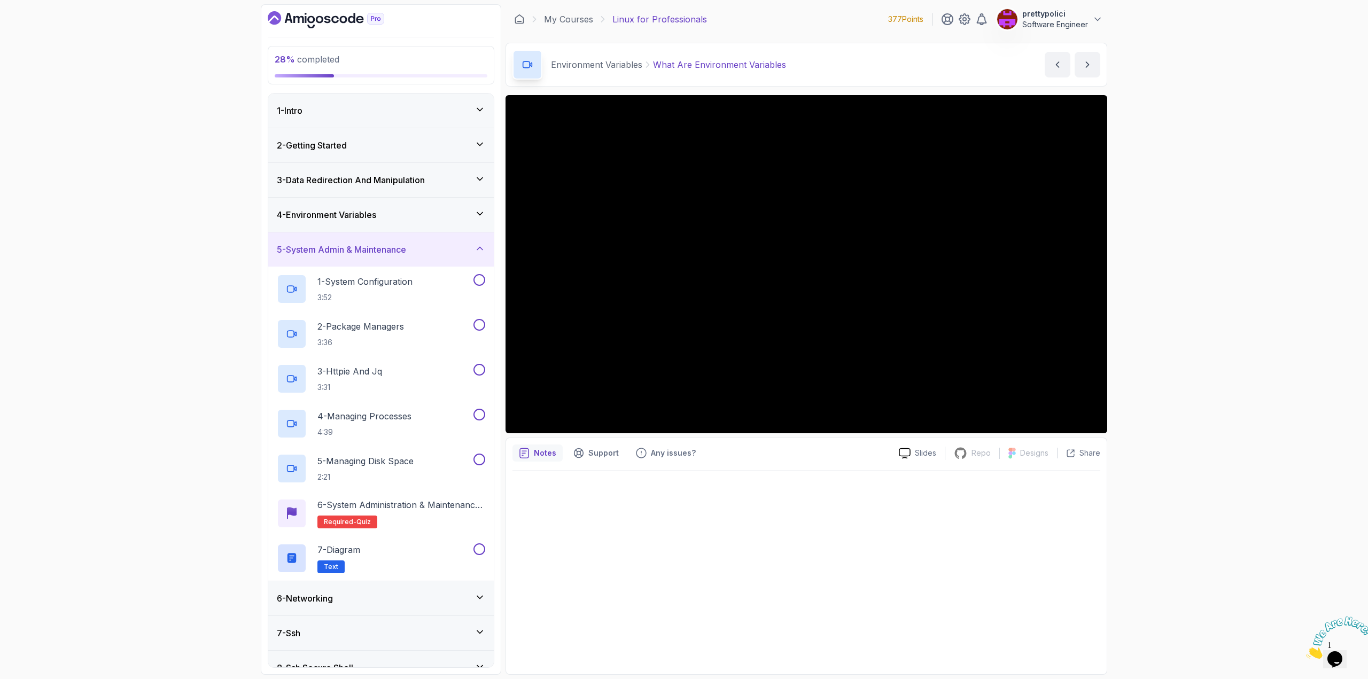
click at [420, 251] on div "5 - System Admin & Maintenance" at bounding box center [381, 249] width 208 height 13
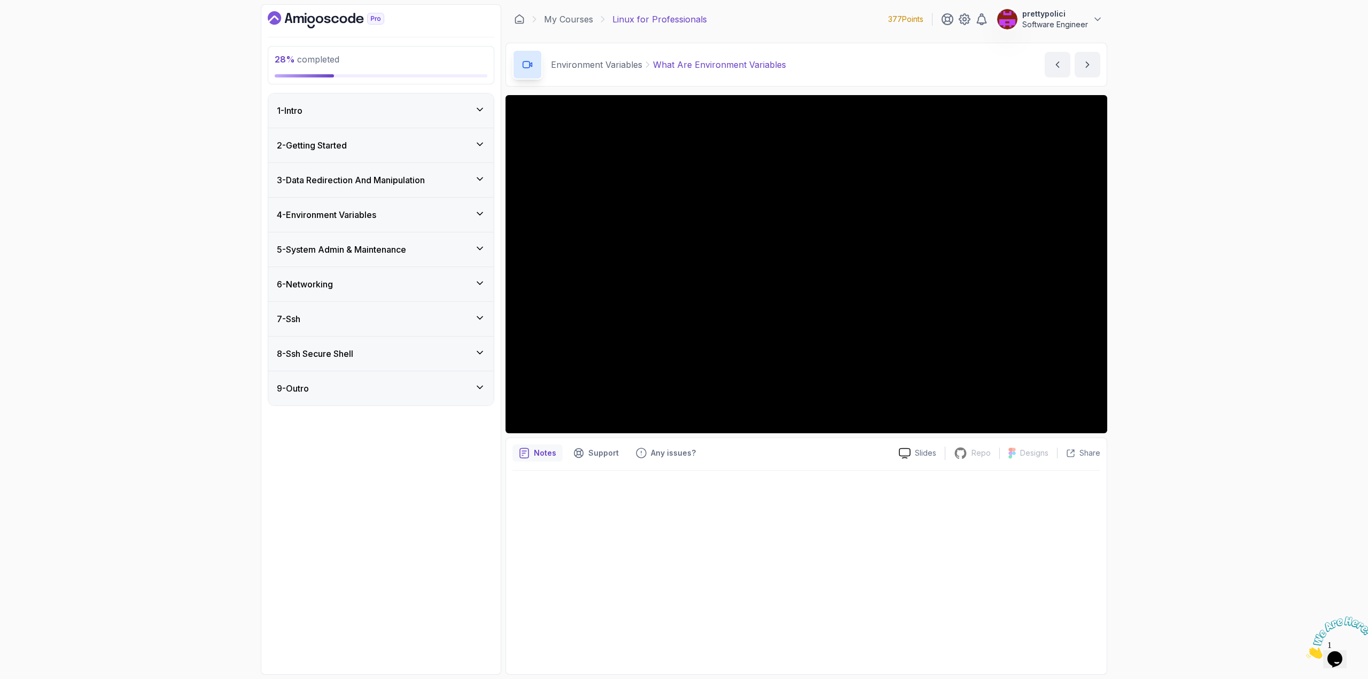
click at [359, 218] on h3 "4 - Environment Variables" at bounding box center [326, 214] width 99 height 13
